Goal: Information Seeking & Learning: Learn about a topic

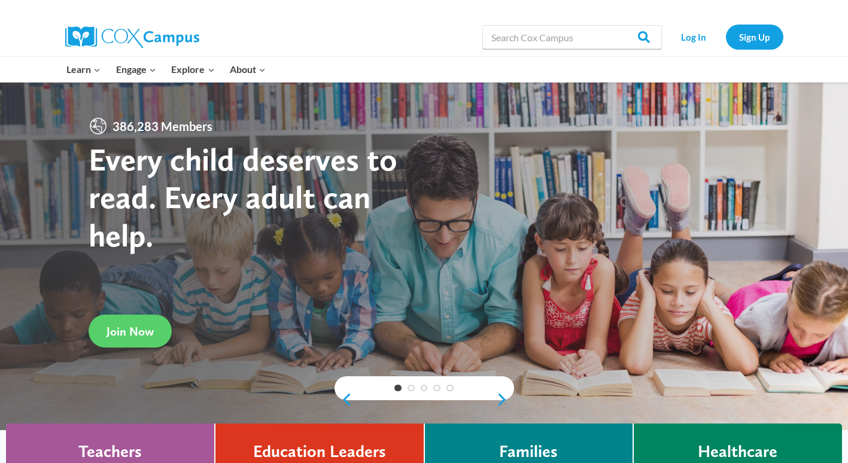
scroll to position [60, 0]
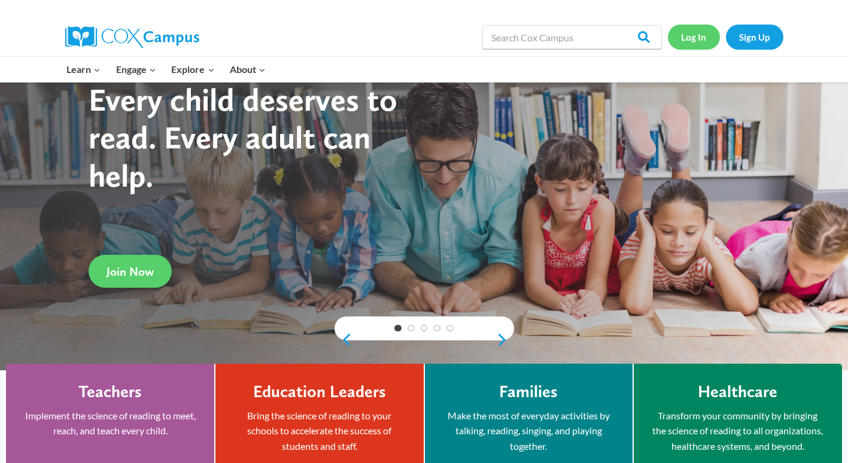
click at [687, 32] on link "Log In" at bounding box center [694, 37] width 52 height 25
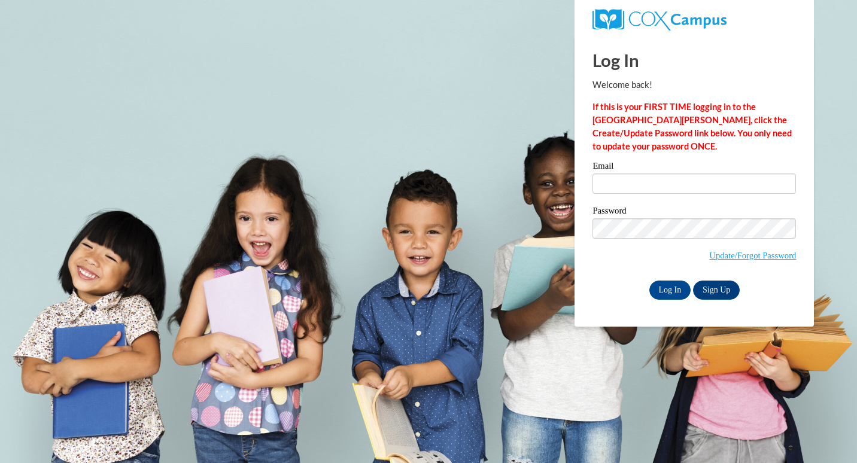
click at [709, 195] on div "Email" at bounding box center [695, 182] width 204 height 41
click at [703, 171] on label "Email" at bounding box center [695, 168] width 204 height 12
click at [703, 174] on input "Email" at bounding box center [695, 184] width 204 height 20
click at [688, 183] on input "Email" at bounding box center [695, 184] width 204 height 20
type input "zdales@daltonstate.edu"
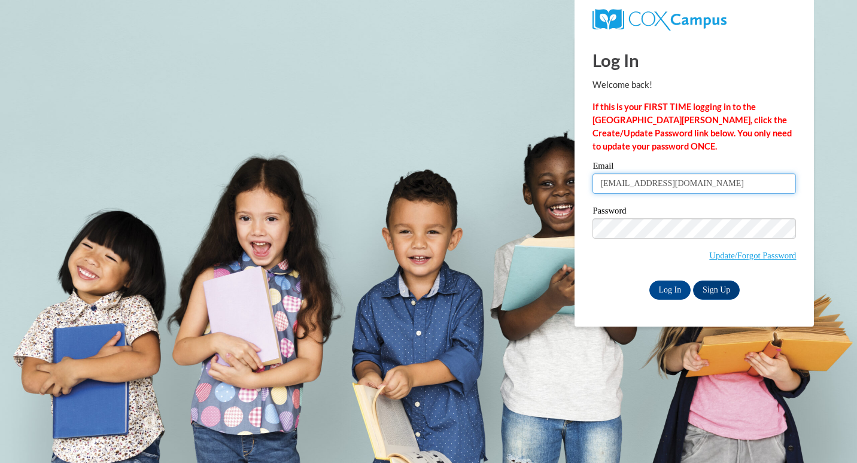
click at [714, 181] on input "zdales@daltonstate.edu" at bounding box center [695, 184] width 204 height 20
click at [671, 286] on input "Log In" at bounding box center [671, 290] width 42 height 19
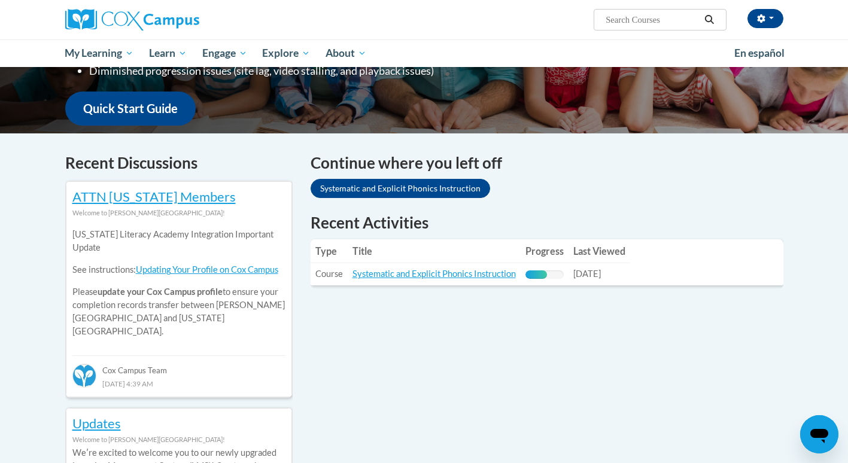
scroll to position [299, 0]
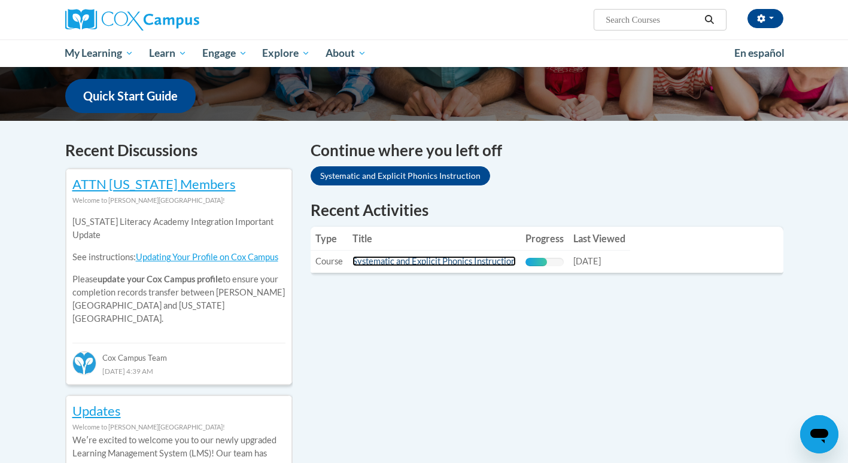
click at [439, 259] on link "Systematic and Explicit Phonics Instruction" at bounding box center [434, 261] width 163 height 10
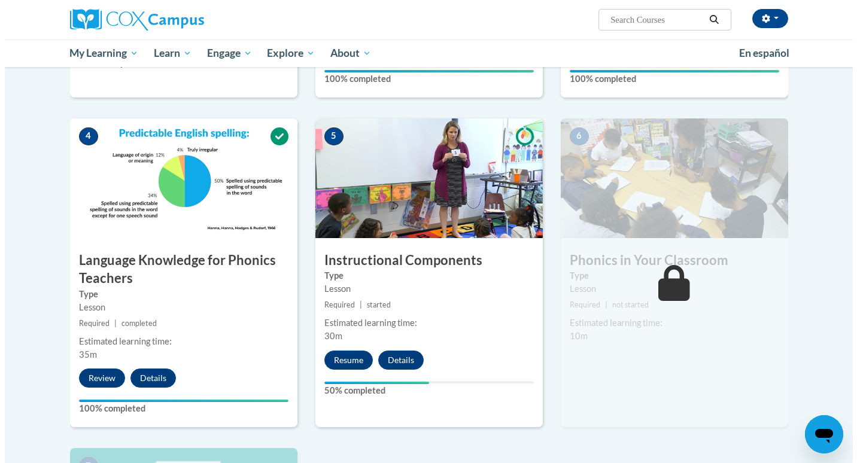
scroll to position [541, 0]
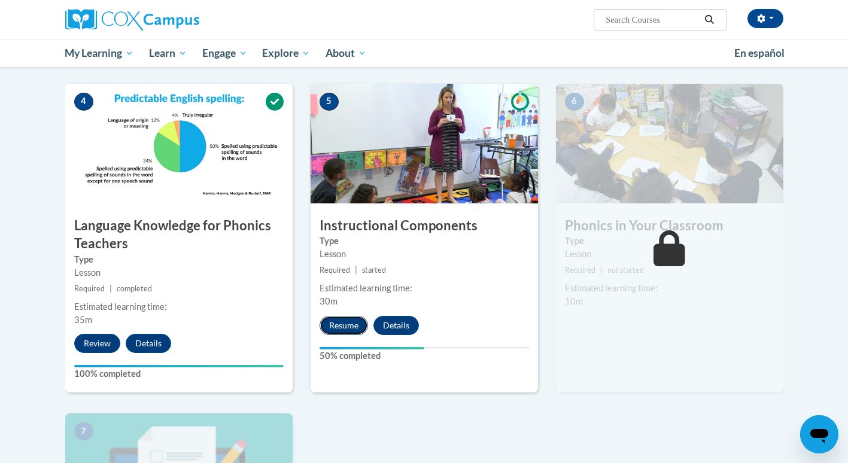
click at [350, 330] on button "Resume" at bounding box center [344, 325] width 48 height 19
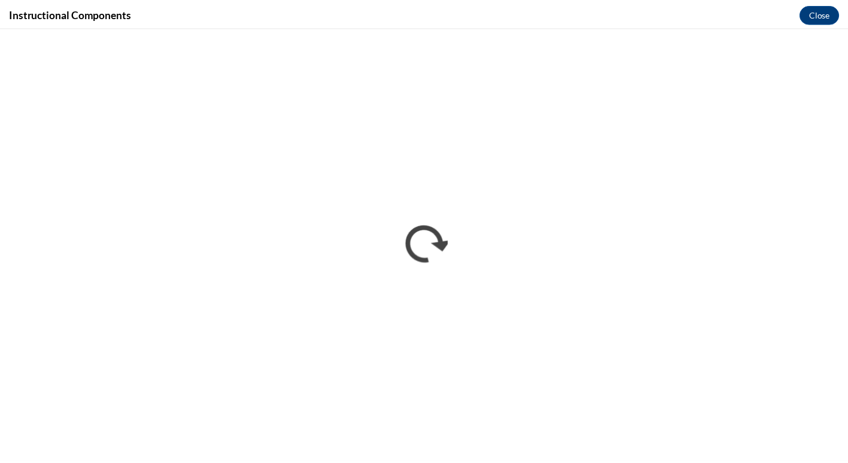
scroll to position [0, 0]
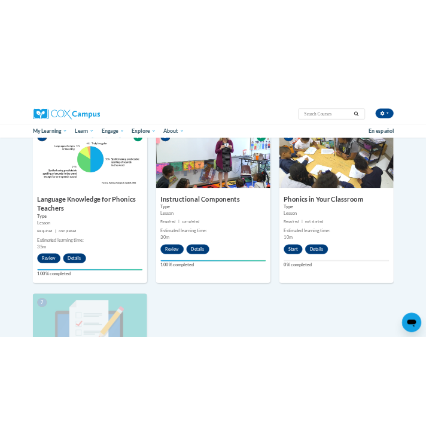
scroll to position [601, 0]
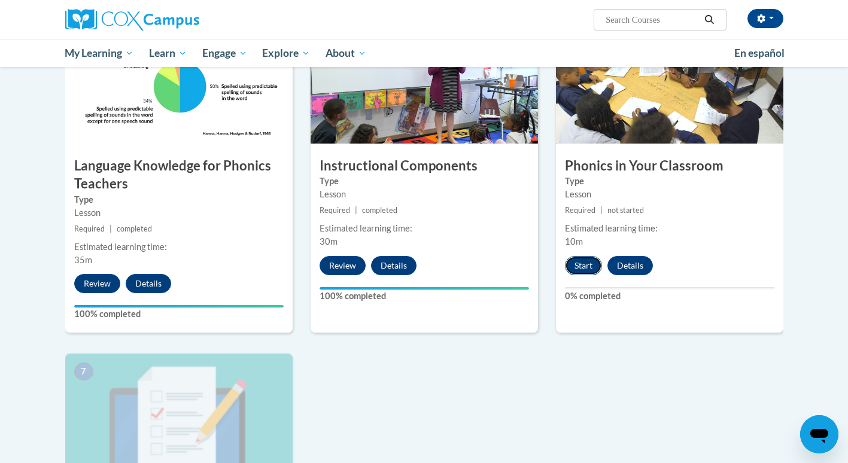
click at [578, 268] on button "Start" at bounding box center [583, 265] width 37 height 19
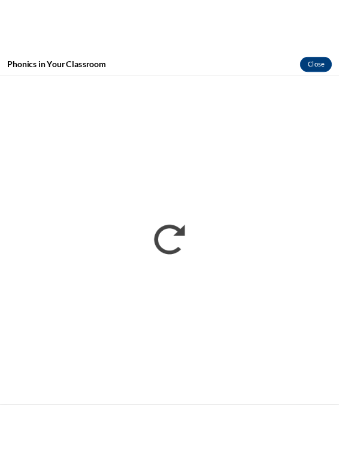
scroll to position [641, 0]
